Goal: Find specific page/section: Find specific page/section

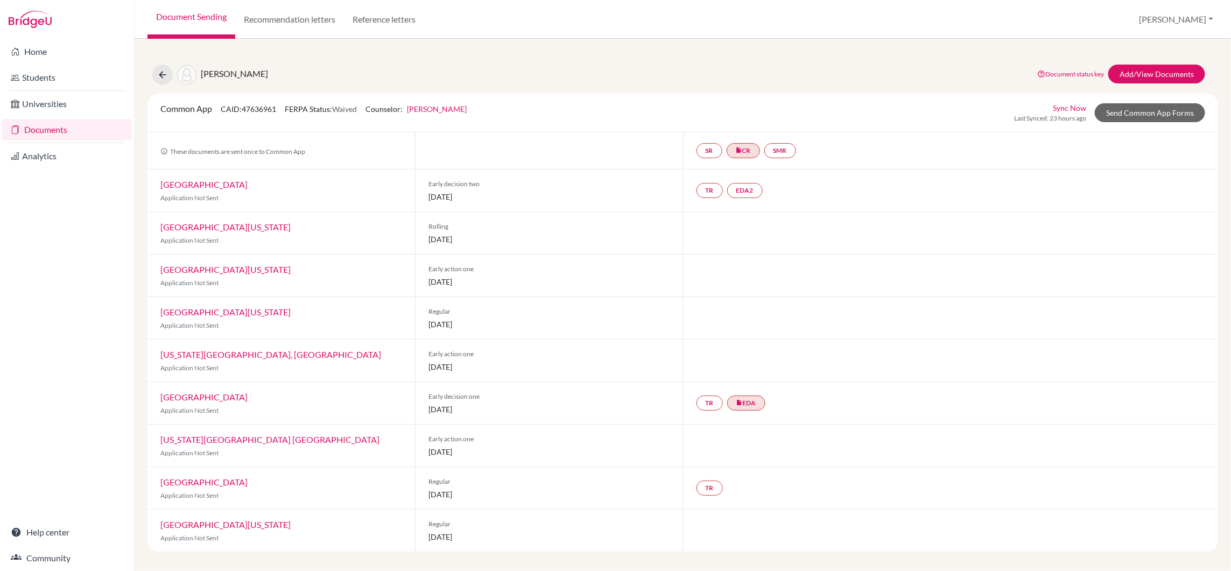
click at [50, 129] on link "Documents" at bounding box center [67, 130] width 130 height 22
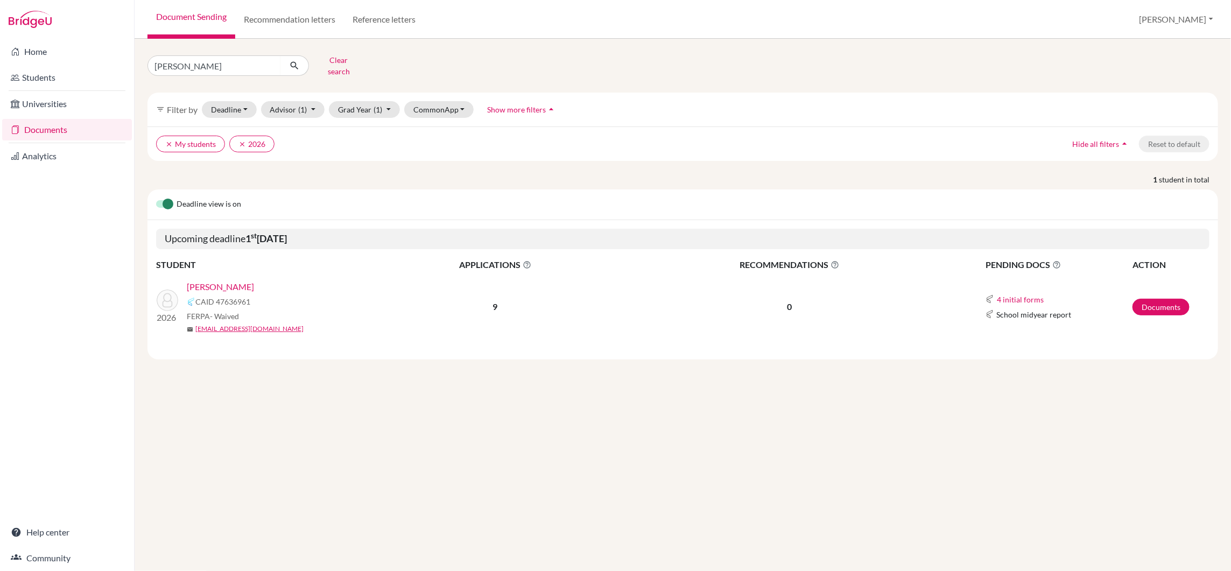
click at [209, 280] on link "[PERSON_NAME]" at bounding box center [220, 286] width 67 height 13
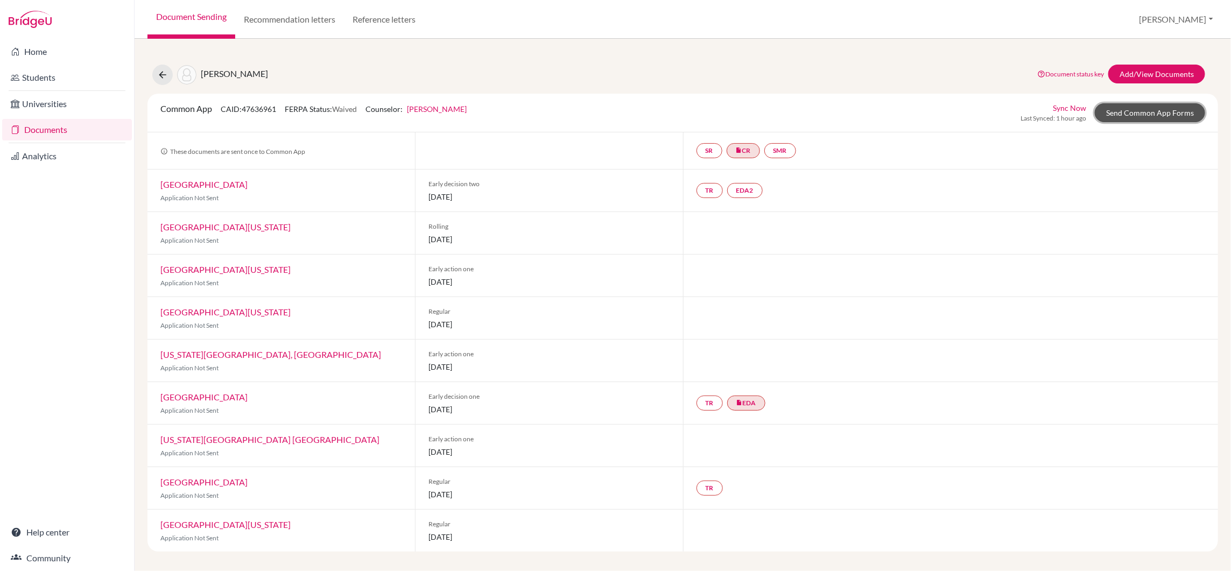
click at [1127, 111] on link "Send Common App Forms" at bounding box center [1150, 112] width 110 height 19
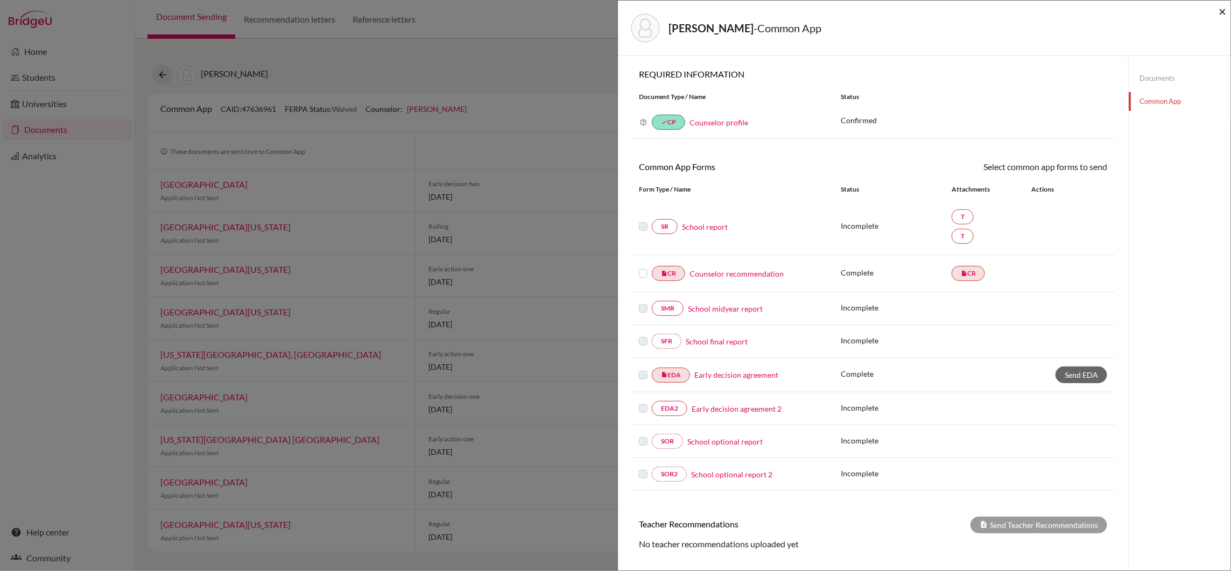
click at [1223, 12] on span "×" at bounding box center [1223, 11] width 8 height 16
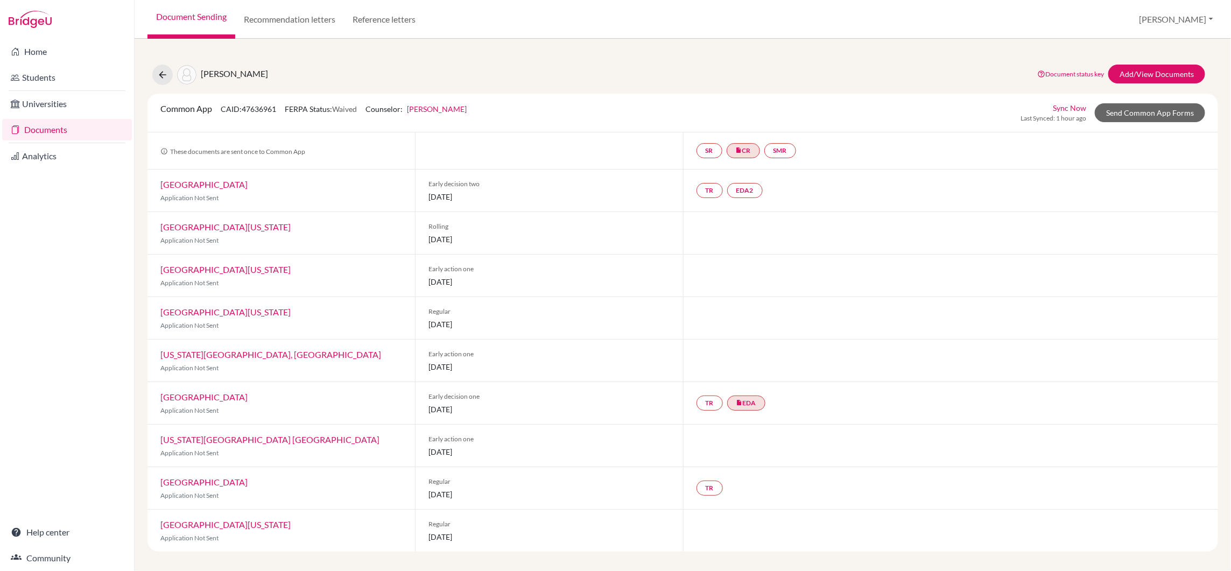
click at [61, 129] on link "Documents" at bounding box center [67, 130] width 130 height 22
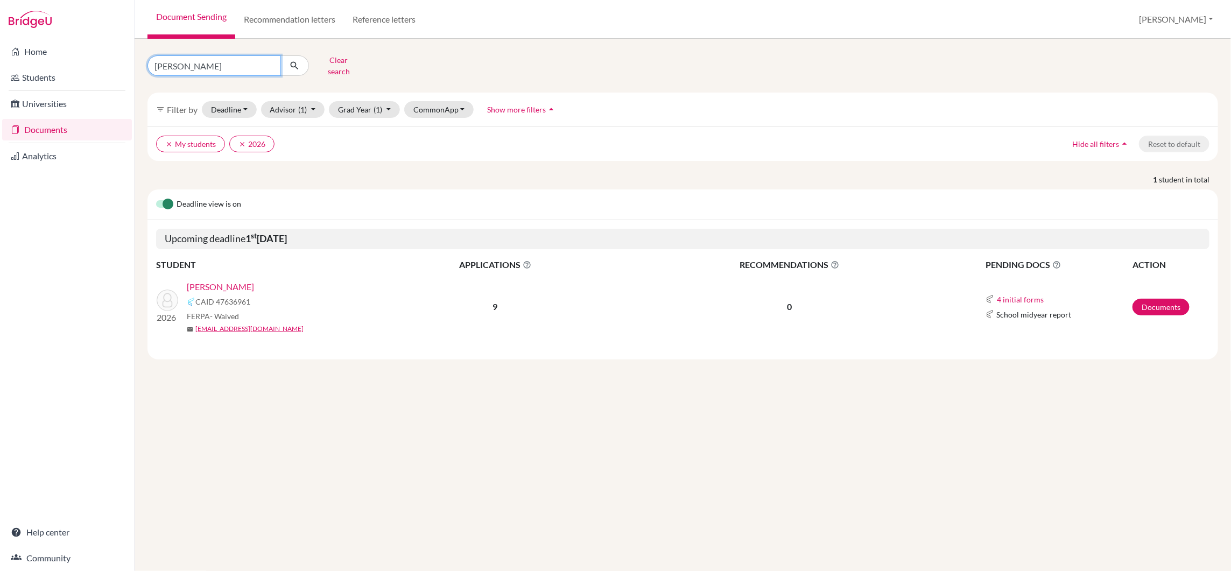
click at [214, 64] on input "[PERSON_NAME]" at bounding box center [213, 65] width 133 height 20
type input "a"
type input "robin"
click at [294, 61] on icon "submit" at bounding box center [294, 65] width 11 height 11
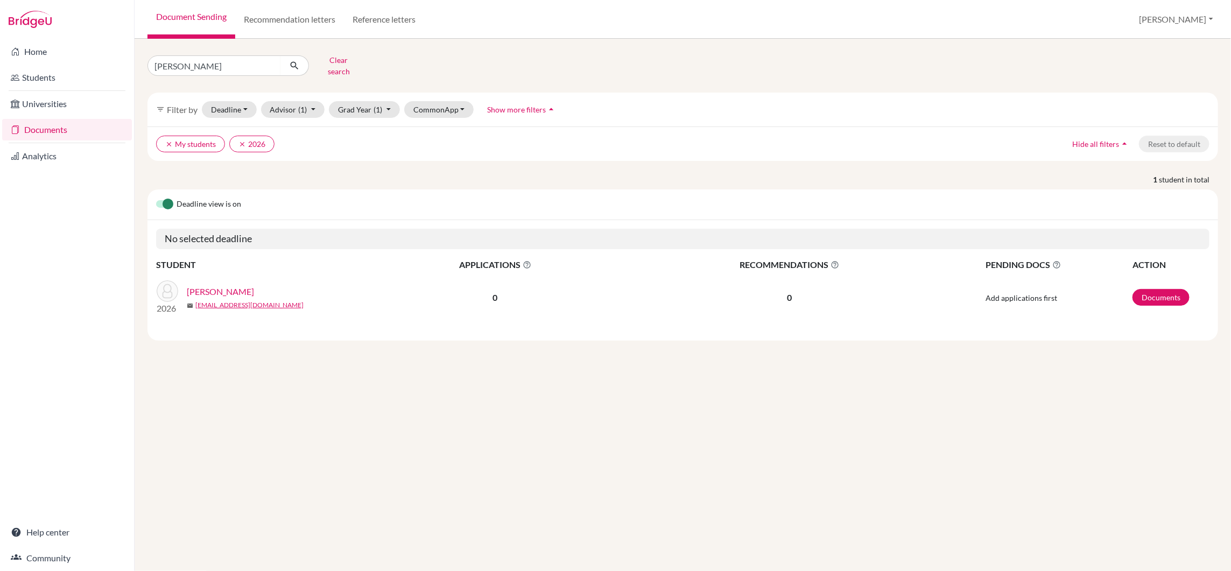
click at [210, 285] on link "Hochet, Robin" at bounding box center [220, 291] width 67 height 13
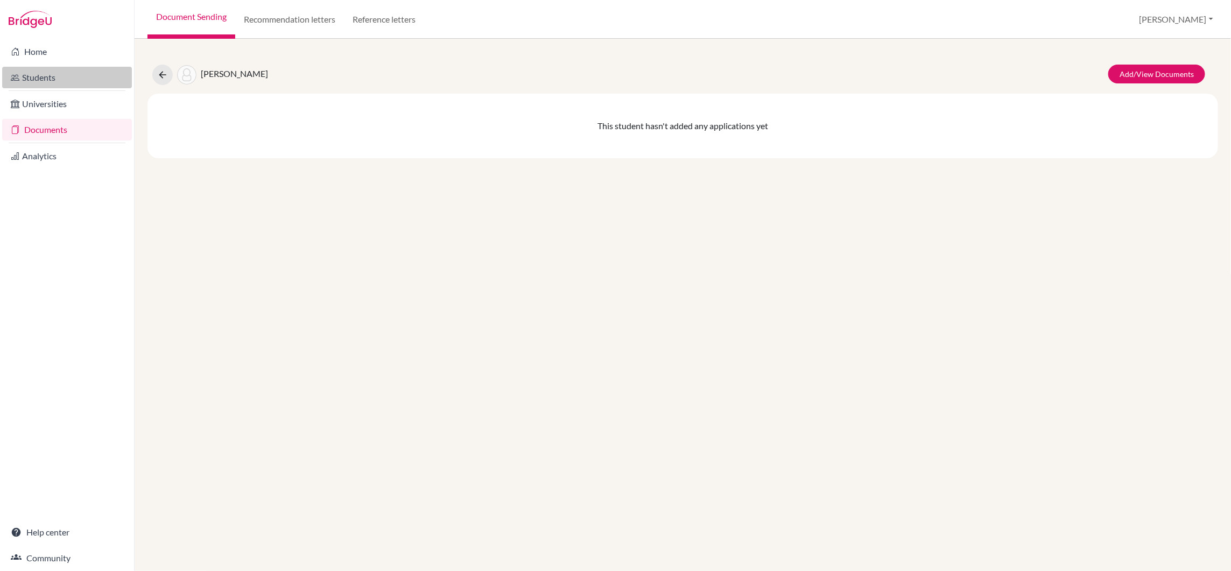
click at [43, 79] on link "Students" at bounding box center [67, 78] width 130 height 22
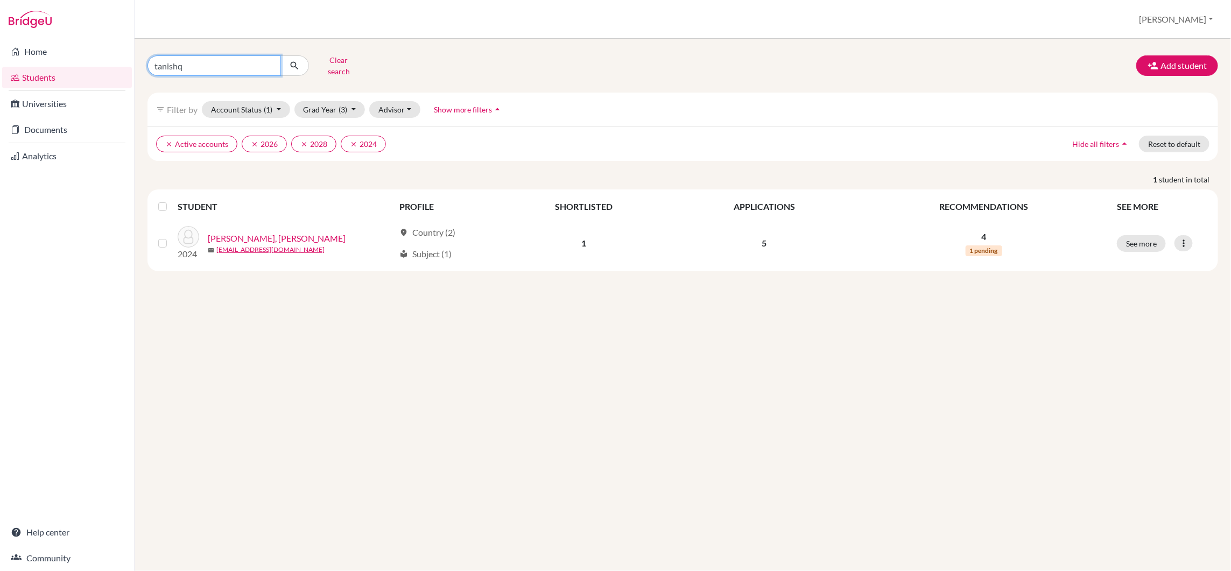
click at [220, 62] on input "tanishq" at bounding box center [213, 65] width 133 height 20
click at [41, 79] on link "Students" at bounding box center [67, 78] width 130 height 22
click at [181, 64] on input "tanishq" at bounding box center [213, 65] width 133 height 20
click at [191, 64] on input "tanishq" at bounding box center [213, 65] width 133 height 20
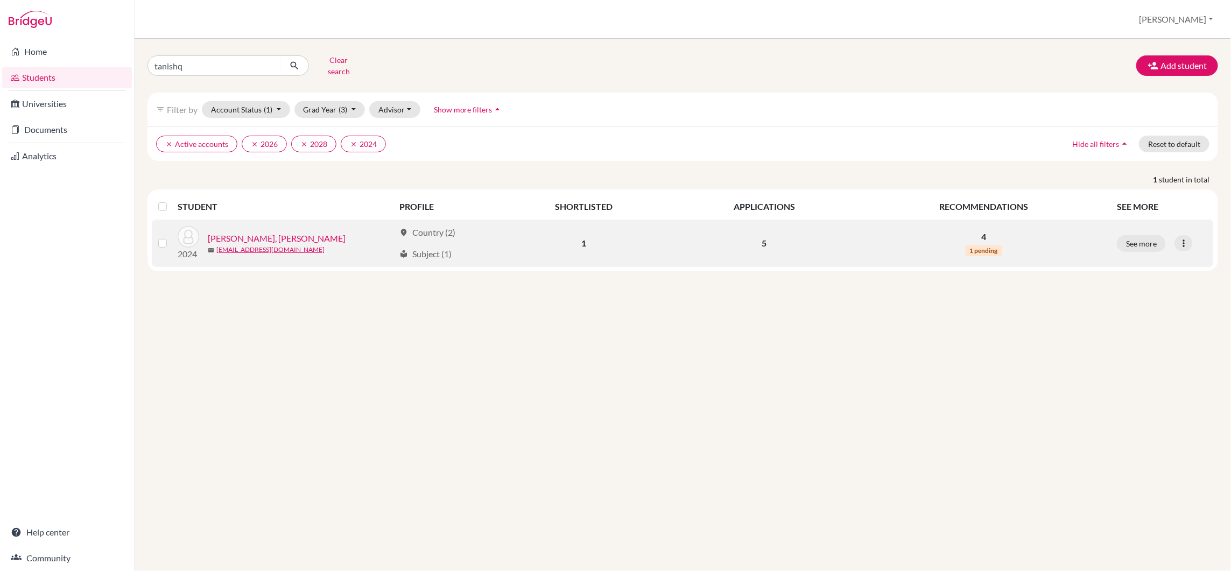
click at [256, 233] on link "[PERSON_NAME], [PERSON_NAME]" at bounding box center [277, 238] width 138 height 13
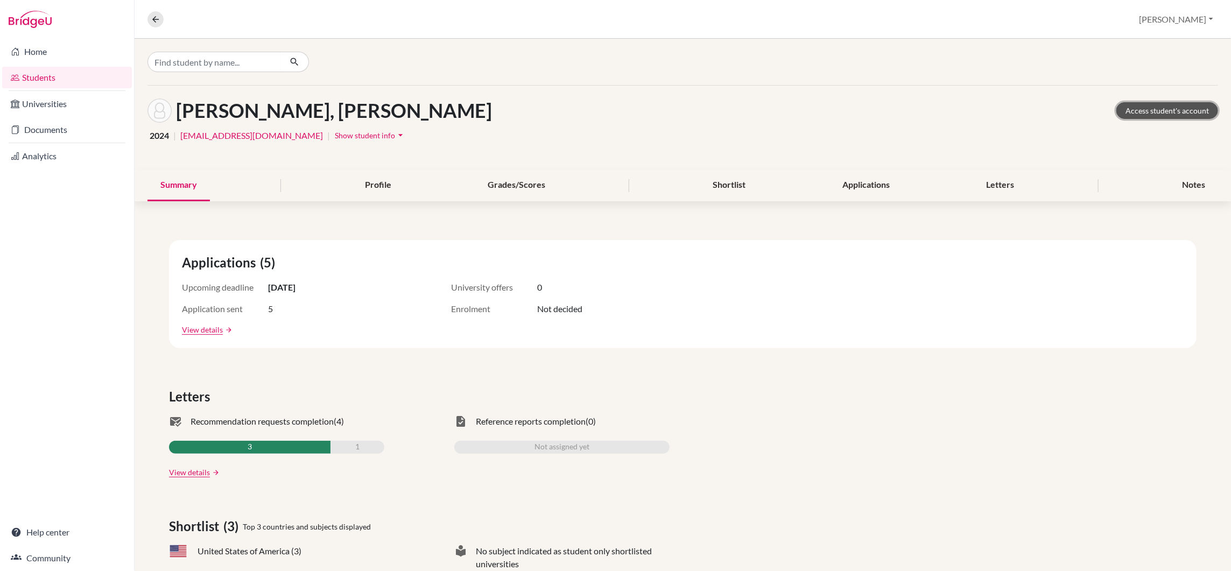
click at [1162, 114] on link "Access student's account" at bounding box center [1167, 110] width 102 height 17
click at [48, 130] on link "Documents" at bounding box center [67, 130] width 130 height 22
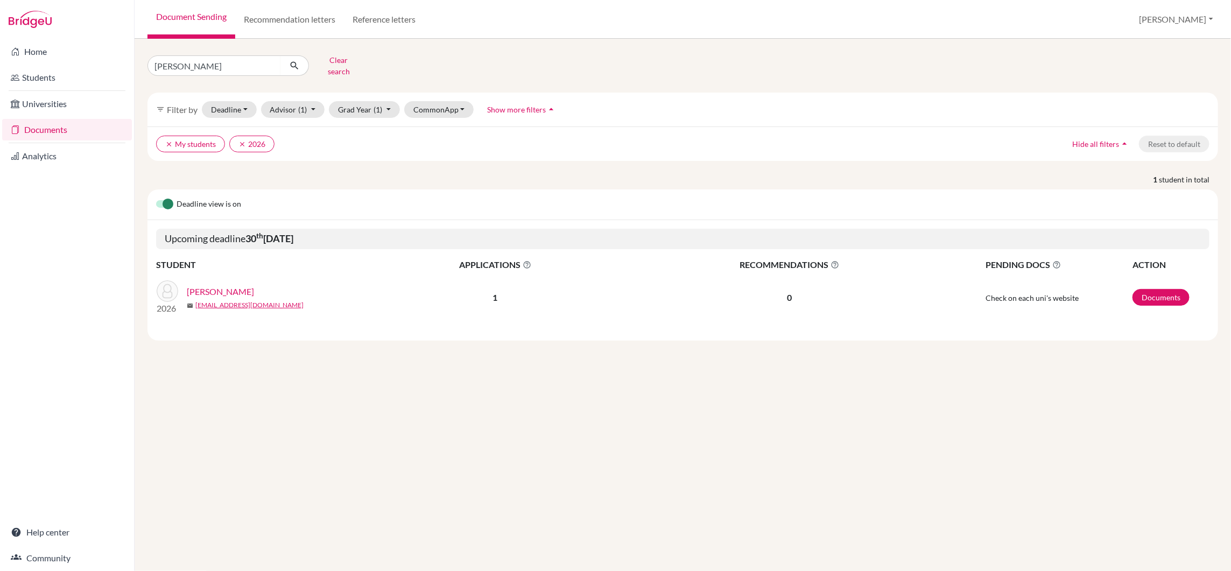
click at [203, 286] on link "[PERSON_NAME]" at bounding box center [220, 291] width 67 height 13
